Goal: Find specific page/section

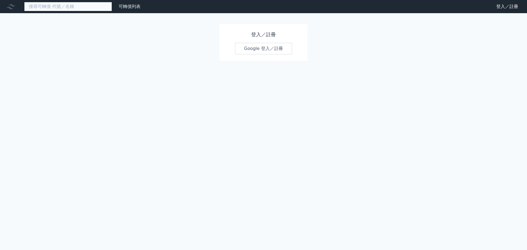
click at [71, 9] on input at bounding box center [68, 6] width 88 height 9
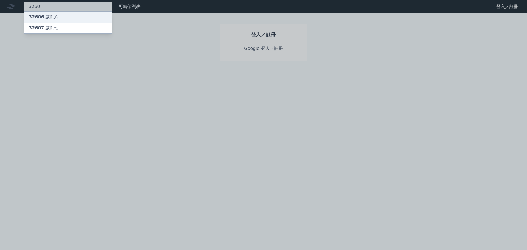
type input "3260"
click at [68, 16] on div "32606 威剛六" at bounding box center [67, 17] width 87 height 11
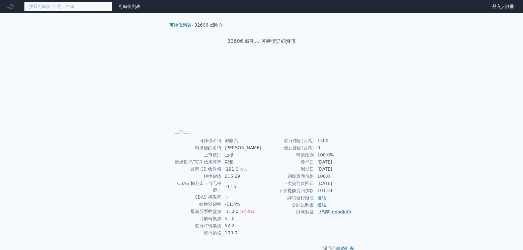
click at [56, 5] on input at bounding box center [68, 6] width 88 height 9
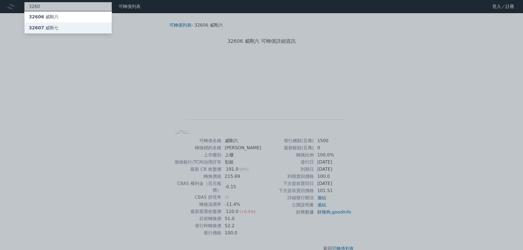
type input "3260"
click at [65, 33] on div "32607 威剛七" at bounding box center [67, 28] width 87 height 11
